Goal: Obtain resource: Download file/media

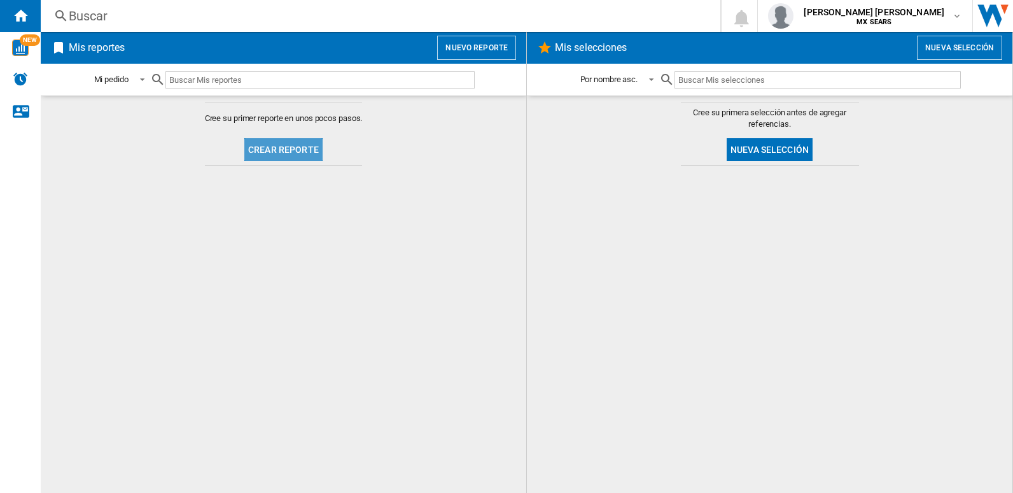
click at [286, 150] on button "Crear reporte" at bounding box center [283, 149] width 78 height 23
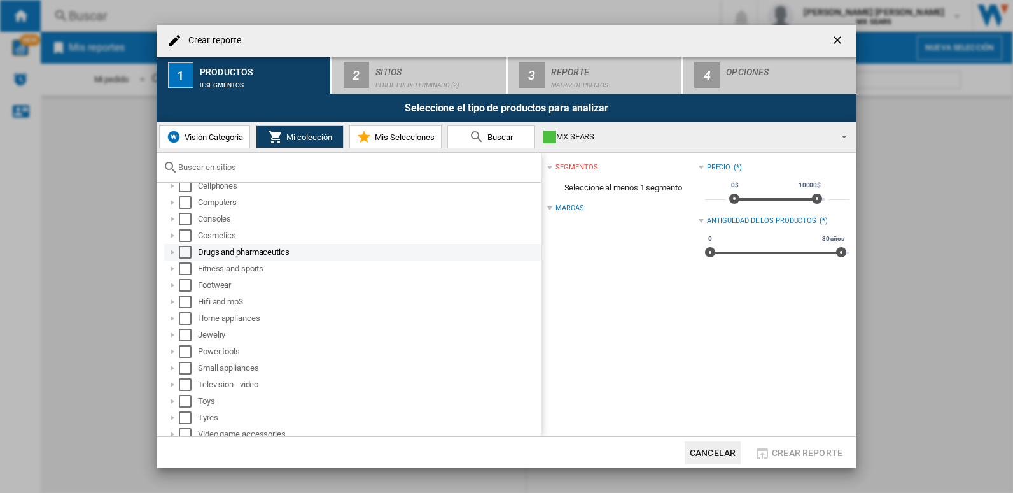
scroll to position [67, 0]
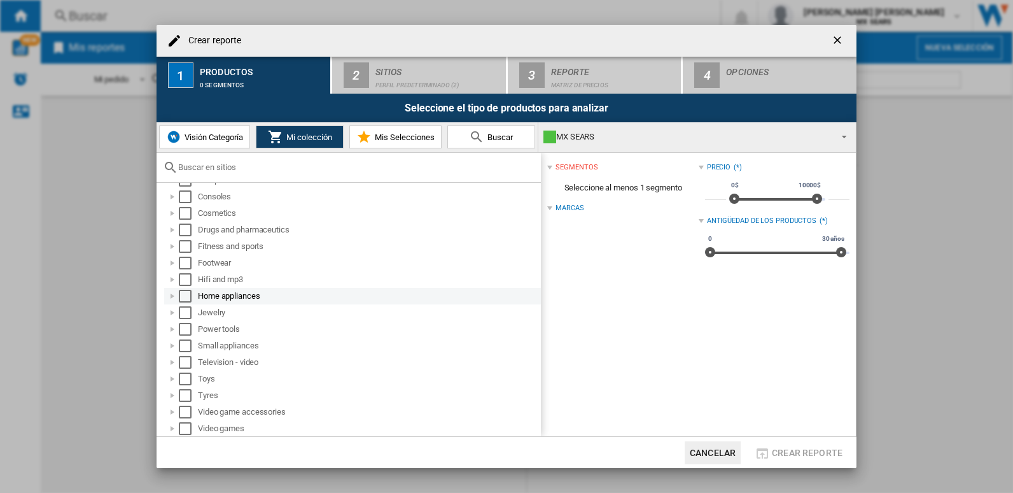
click at [169, 294] on div at bounding box center [172, 296] width 13 height 13
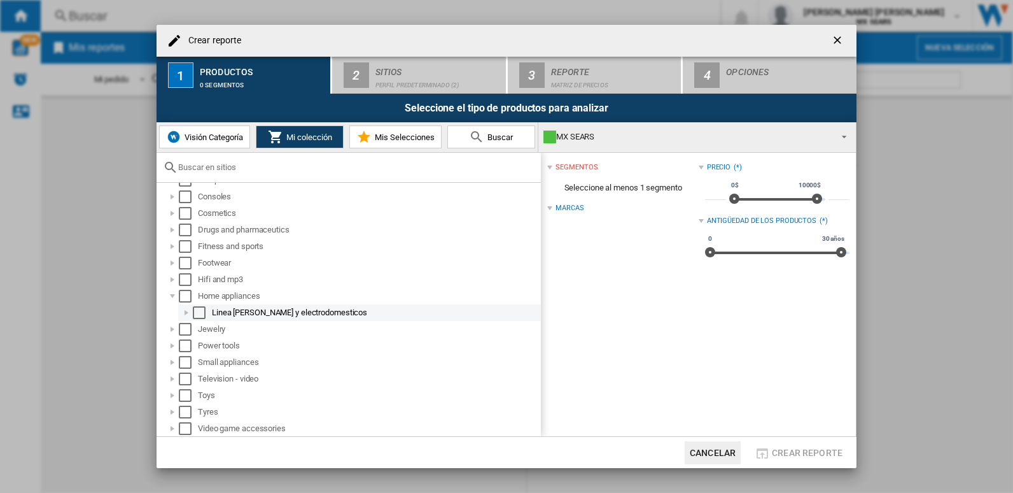
click at [181, 310] on div at bounding box center [186, 312] width 13 height 13
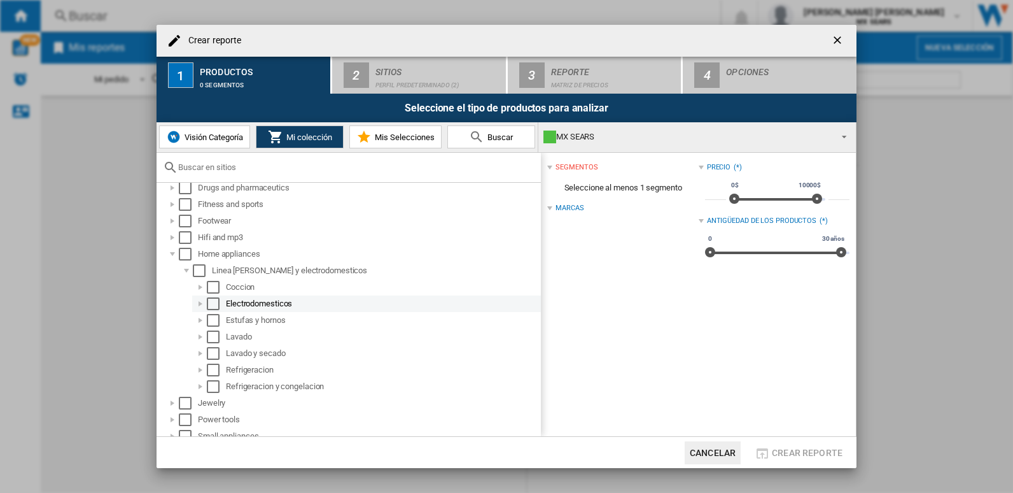
scroll to position [130, 0]
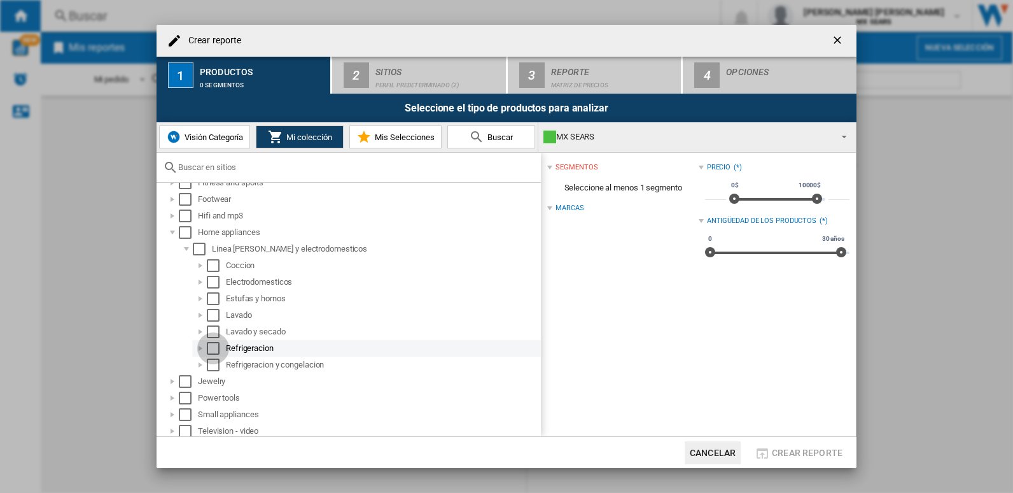
click at [217, 348] on div "Select" at bounding box center [213, 348] width 13 height 13
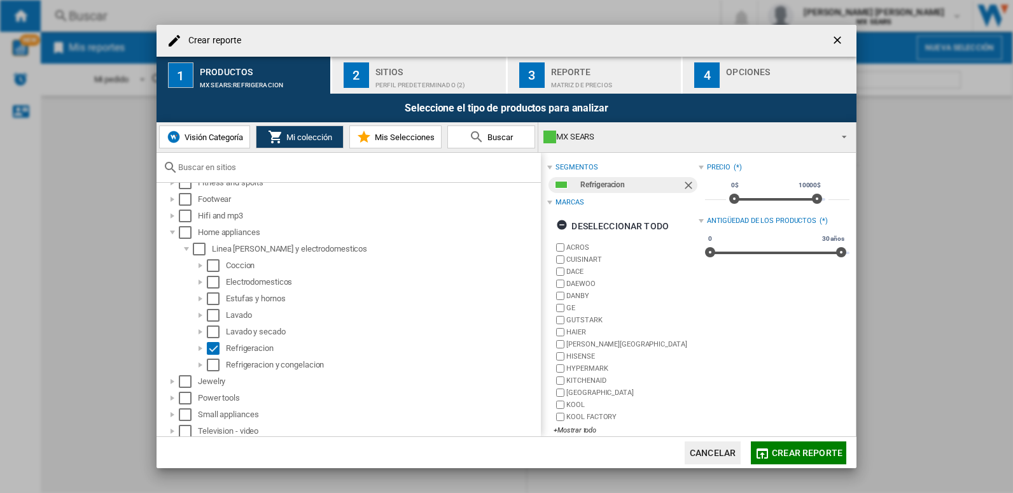
click at [804, 458] on button "Crear reporte" at bounding box center [798, 452] width 95 height 23
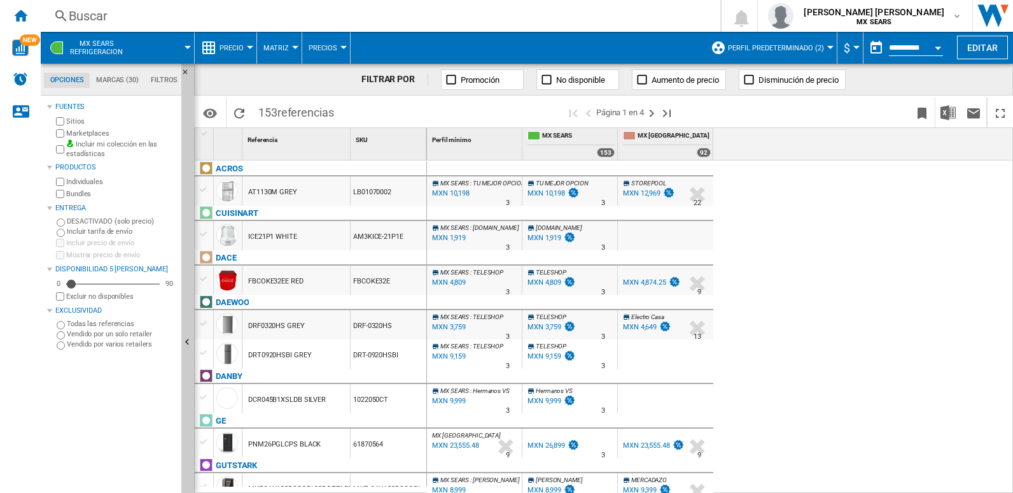
click at [85, 135] on label "Marketplaces" at bounding box center [121, 134] width 110 height 10
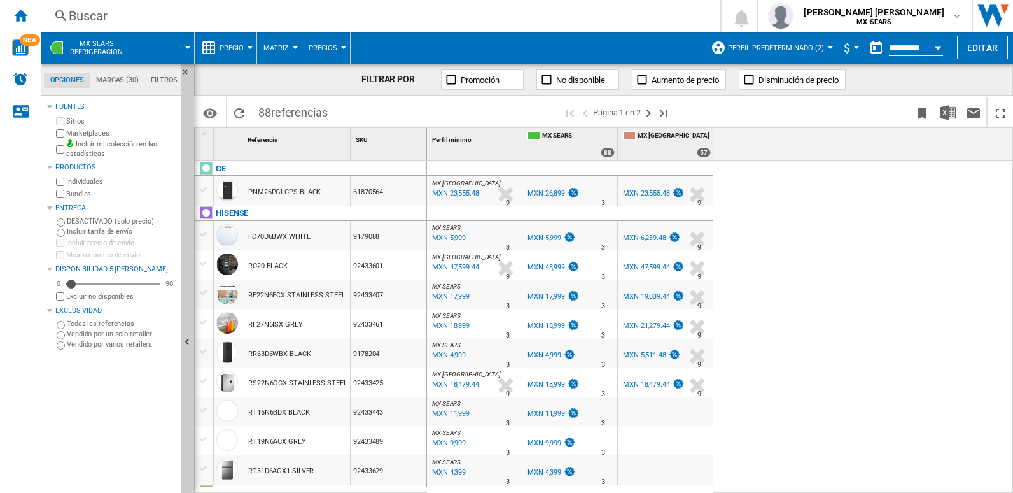
click at [848, 46] on button "$" at bounding box center [850, 48] width 13 height 32
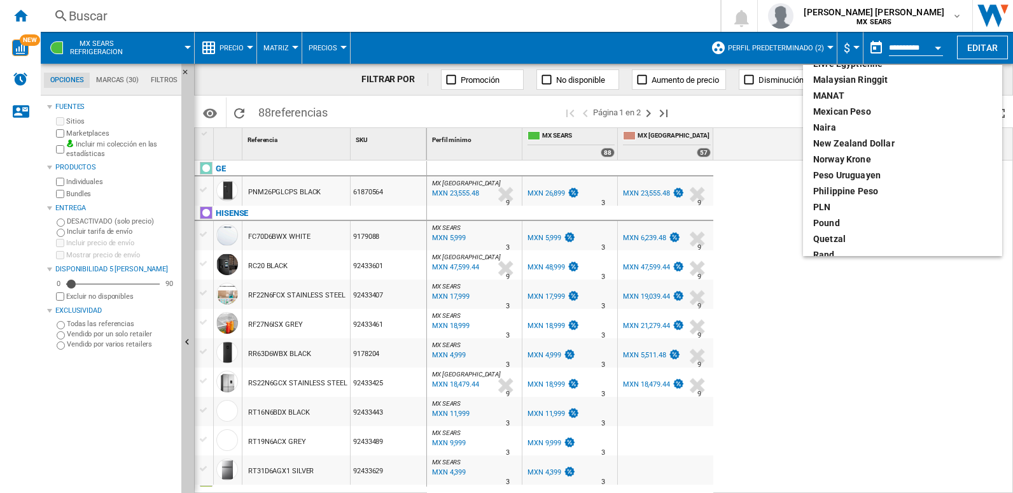
scroll to position [382, 0]
click at [857, 106] on div "Mexican peso" at bounding box center [902, 110] width 179 height 13
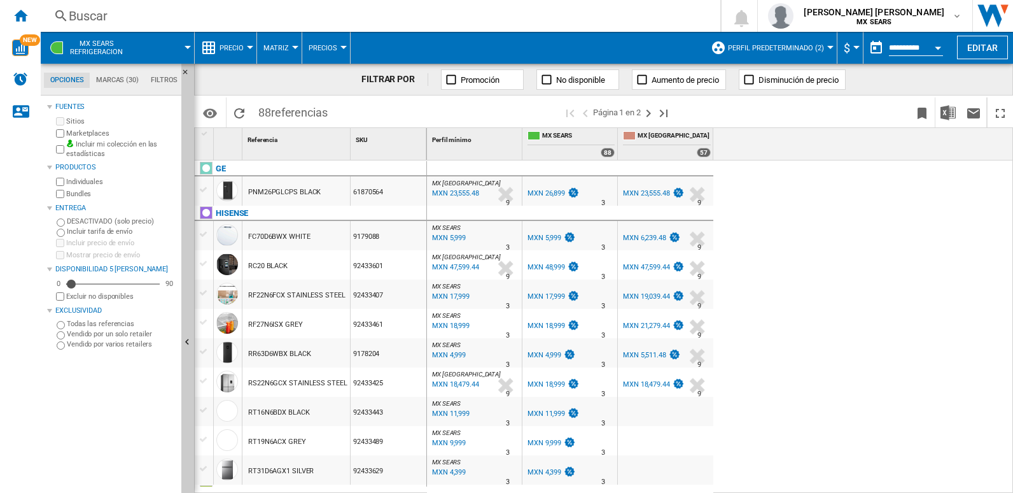
click at [857, 47] on md-menu "$" at bounding box center [850, 48] width 26 height 32
click at [853, 47] on div "Currency" at bounding box center [856, 47] width 6 height 3
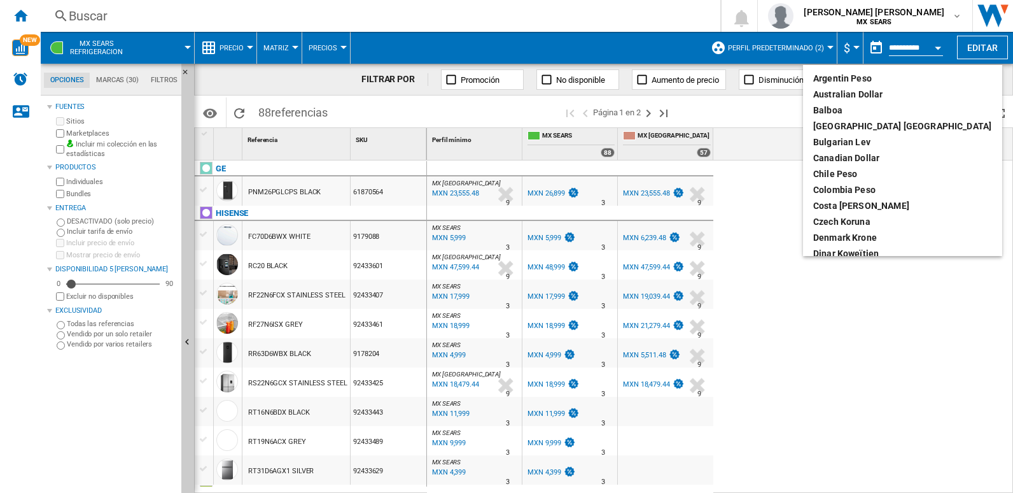
click at [922, 407] on md-backdrop at bounding box center [506, 246] width 1013 height 493
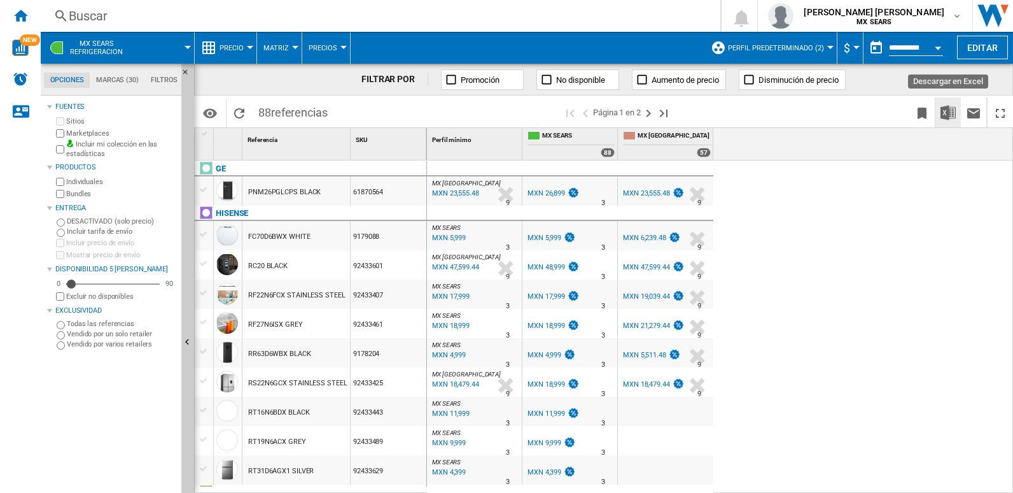
click at [950, 113] on img "Descargar en Excel" at bounding box center [948, 112] width 15 height 15
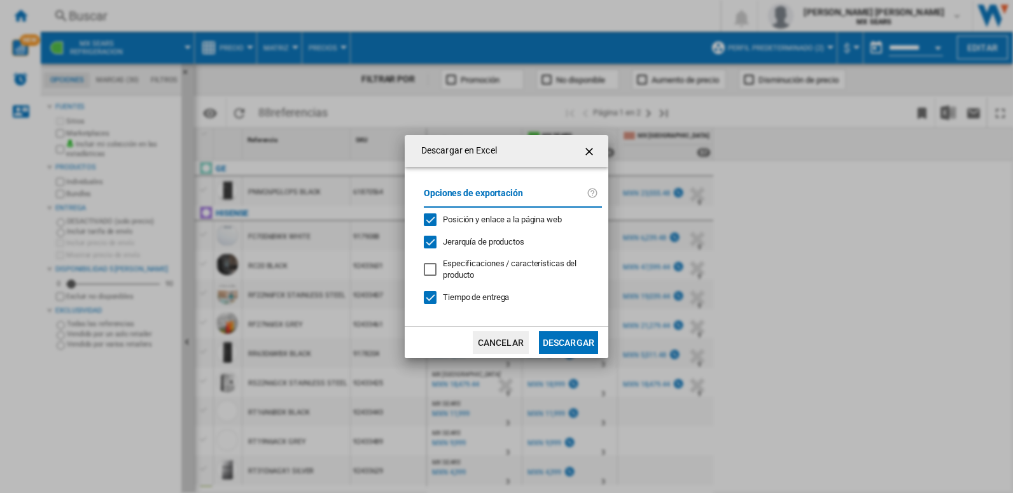
click at [585, 347] on button "Descargar" at bounding box center [568, 342] width 59 height 23
